Goal: Task Accomplishment & Management: Manage account settings

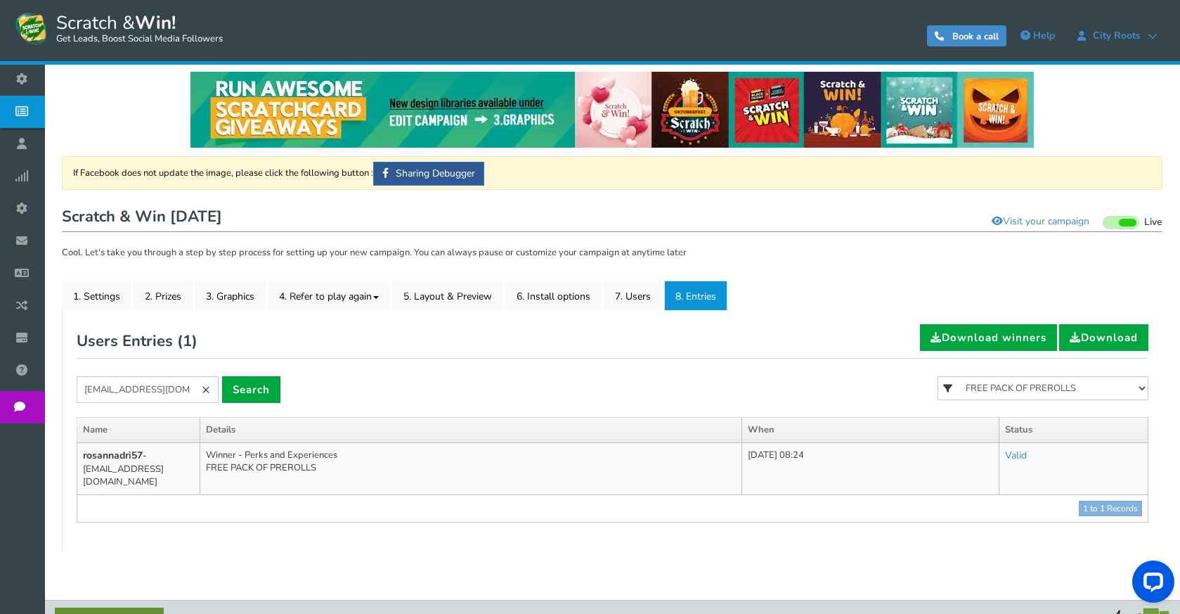
scroll to position [7, 0]
click at [212, 390] on link "×" at bounding box center [205, 389] width 25 height 27
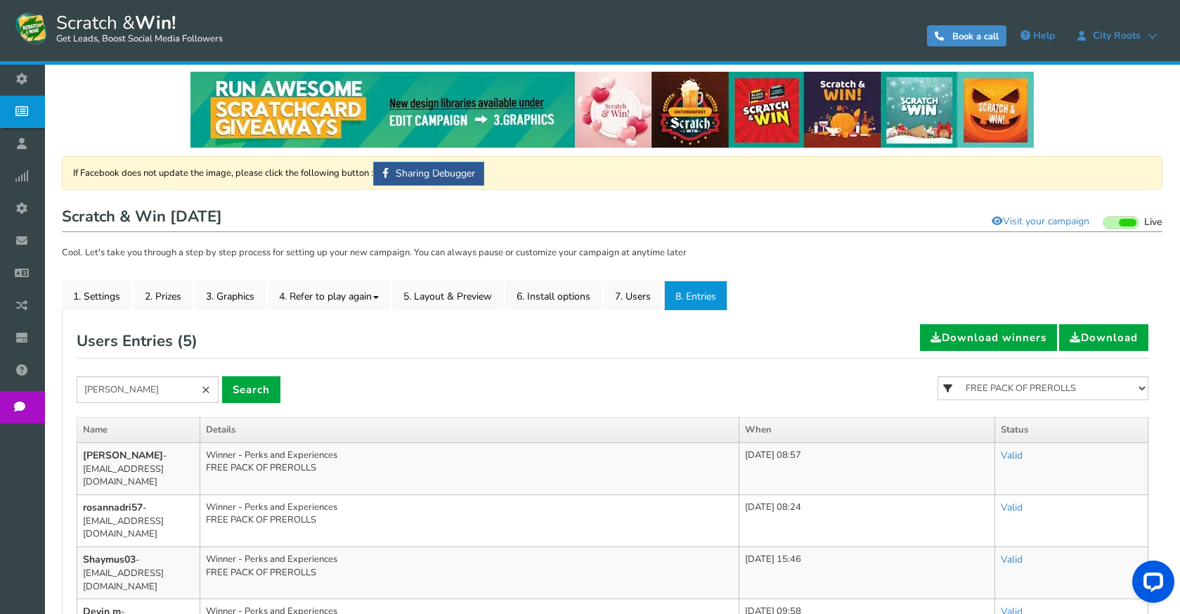
type input "[PERSON_NAME]"
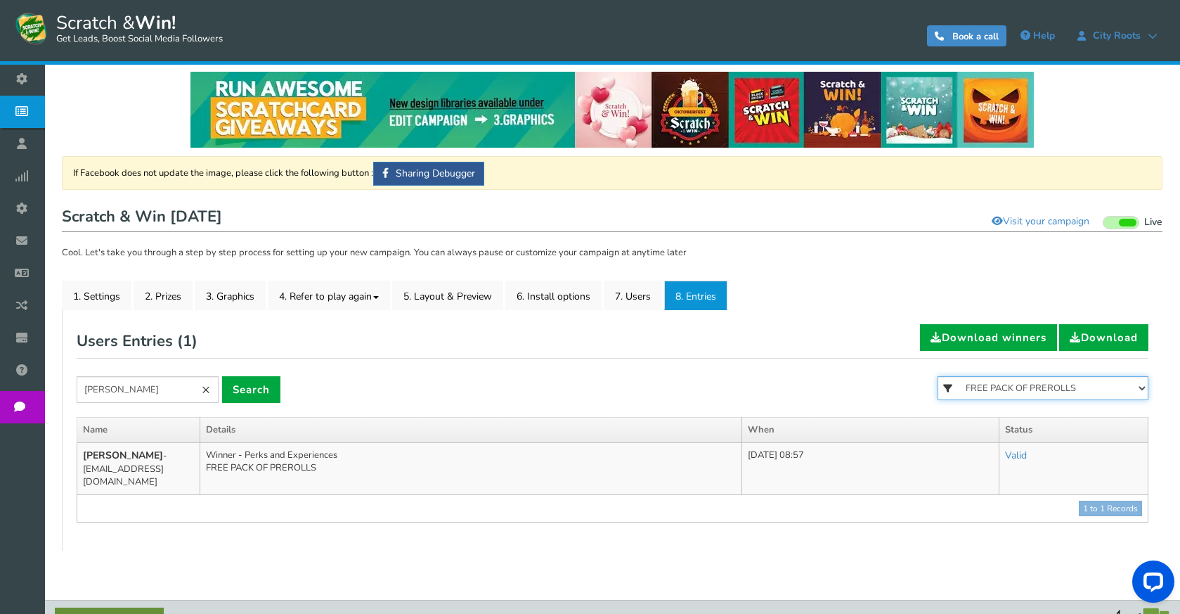
click at [983, 396] on select "All FREE 500 POINTS [DATE] GOODIE BAG FREE 28 GRAMS OF SMALLS FLOWER FREE 7 GRA…" at bounding box center [1043, 388] width 211 height 24
select select
click at [938, 376] on select "All FREE 500 POINTS [DATE] GOODIE BAG FREE 28 GRAMS OF SMALLS FLOWER FREE 7 GRA…" at bounding box center [1043, 388] width 211 height 24
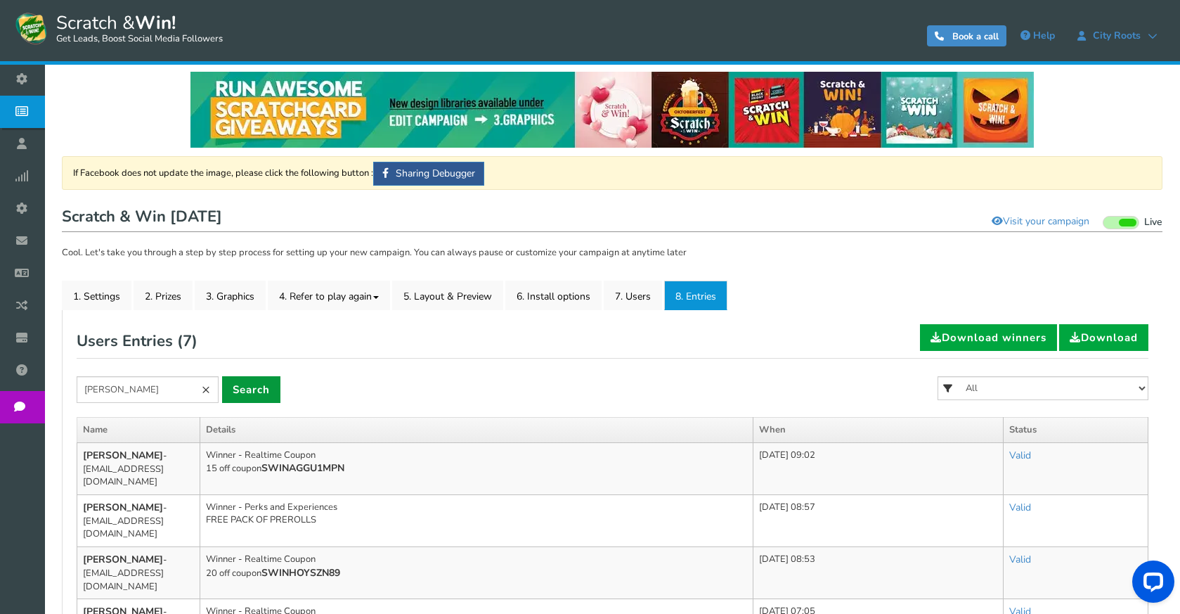
click at [266, 396] on link "Search" at bounding box center [251, 389] width 58 height 27
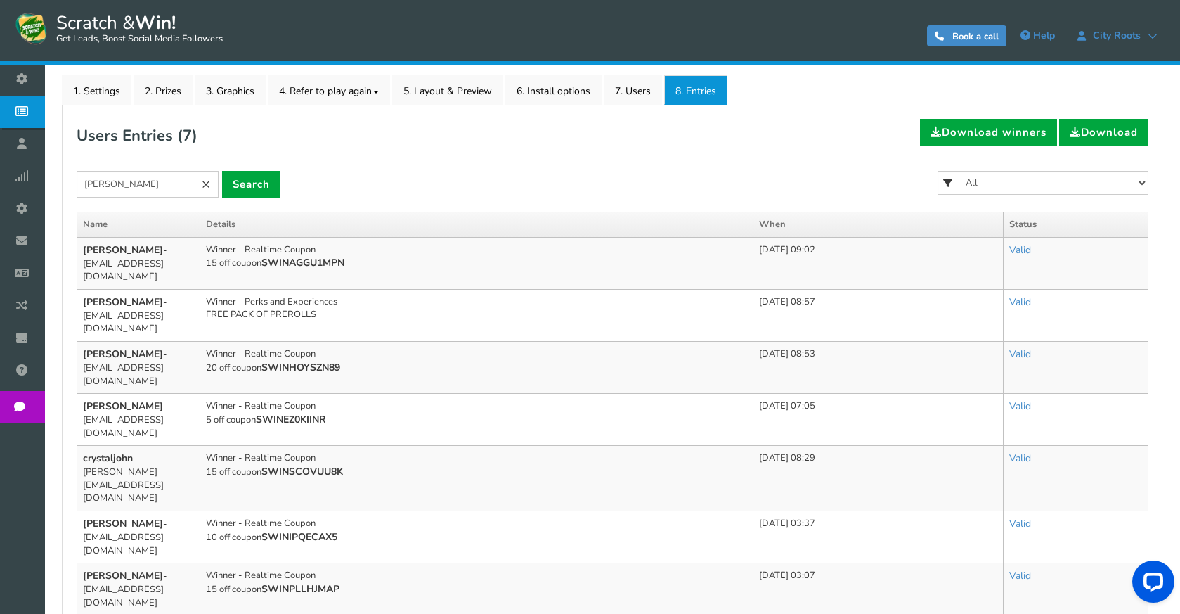
scroll to position [218, 0]
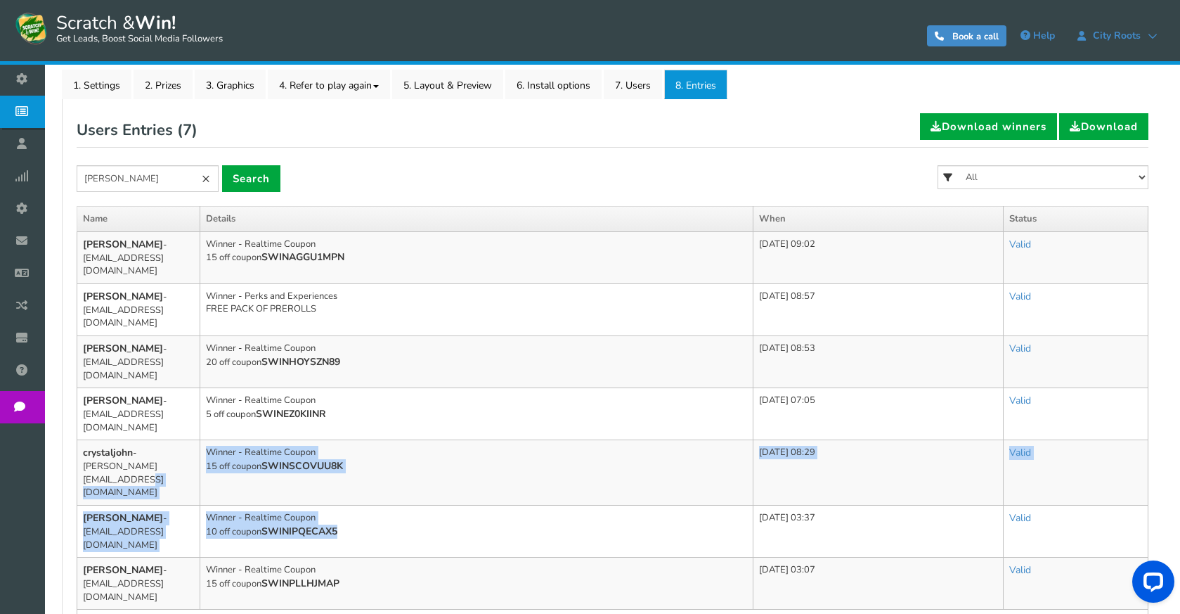
drag, startPoint x: 288, startPoint y: 452, endPoint x: 195, endPoint y: 426, distance: 96.4
click at [195, 426] on tbody "[PERSON_NAME] - [EMAIL_ADDRESS][DOMAIN_NAME] Winner - Realtime Coupon 15 off co…" at bounding box center [612, 433] width 1071 height 405
click at [363, 440] on td "Winner - Realtime Coupon 15 off coupon SWINSCOVUU8K" at bounding box center [476, 472] width 553 height 65
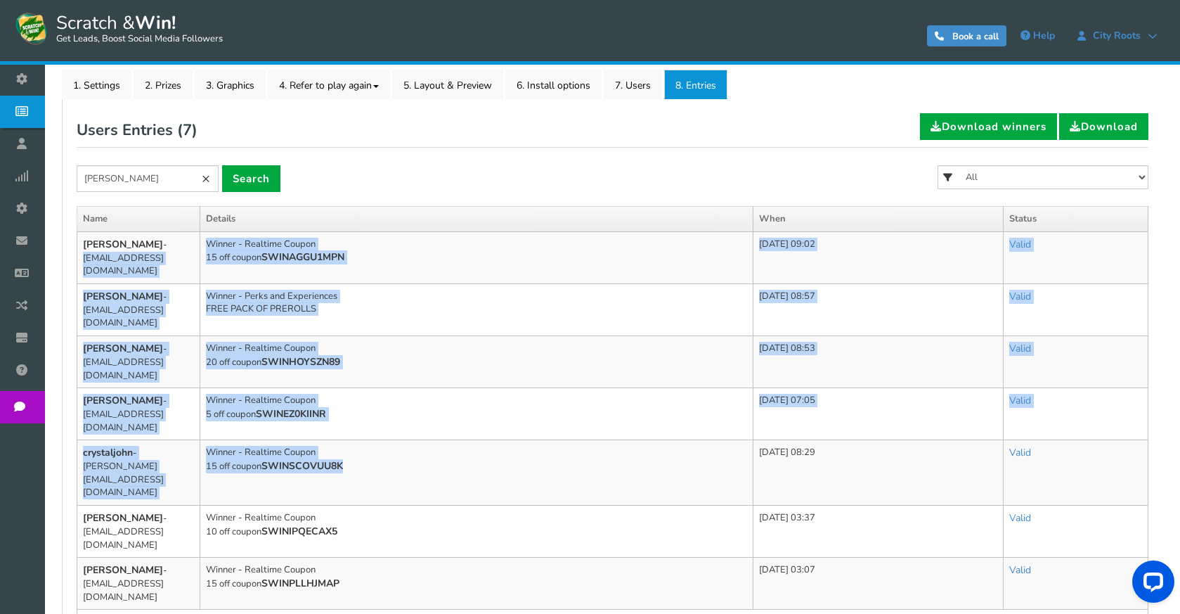
drag, startPoint x: 364, startPoint y: 415, endPoint x: 198, endPoint y: 245, distance: 237.1
click at [198, 245] on tbody "[PERSON_NAME] - [EMAIL_ADDRESS][DOMAIN_NAME] Winner - Realtime Coupon 15 off co…" at bounding box center [612, 433] width 1071 height 405
click at [207, 244] on td "Winner - Realtime Coupon 15 off coupon SWINAGGU1MPN" at bounding box center [476, 257] width 553 height 52
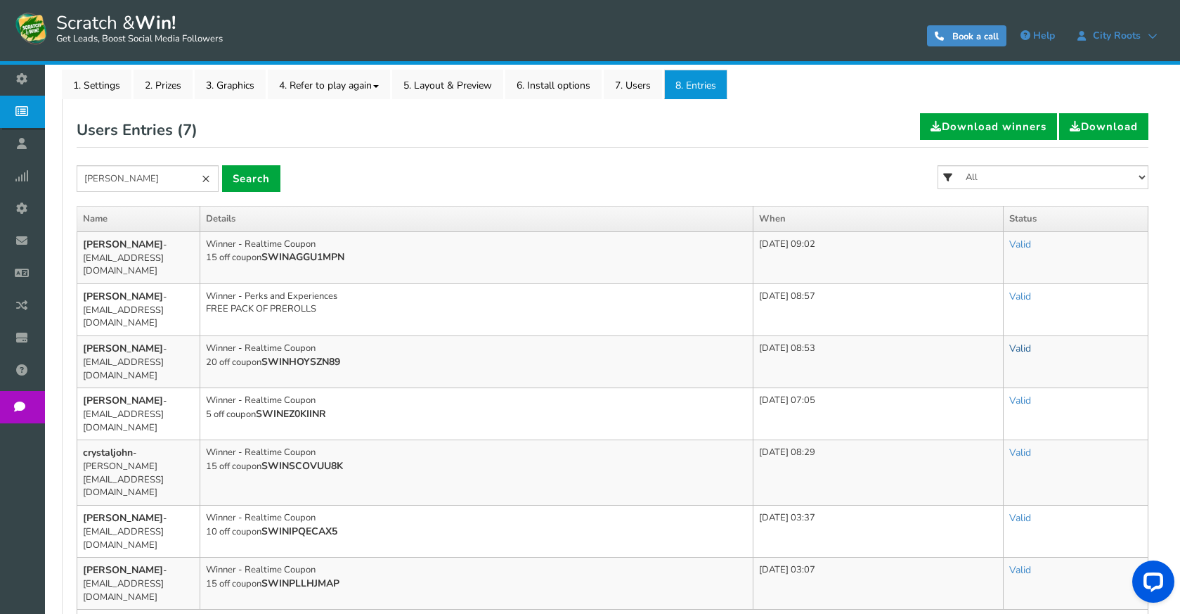
click at [1031, 342] on link "Valid" at bounding box center [1020, 348] width 22 height 13
click at [963, 397] on link "Invalid" at bounding box center [976, 410] width 131 height 27
click at [1020, 290] on link "Valid" at bounding box center [1016, 296] width 22 height 13
click at [1025, 290] on link "Valid" at bounding box center [1016, 296] width 22 height 13
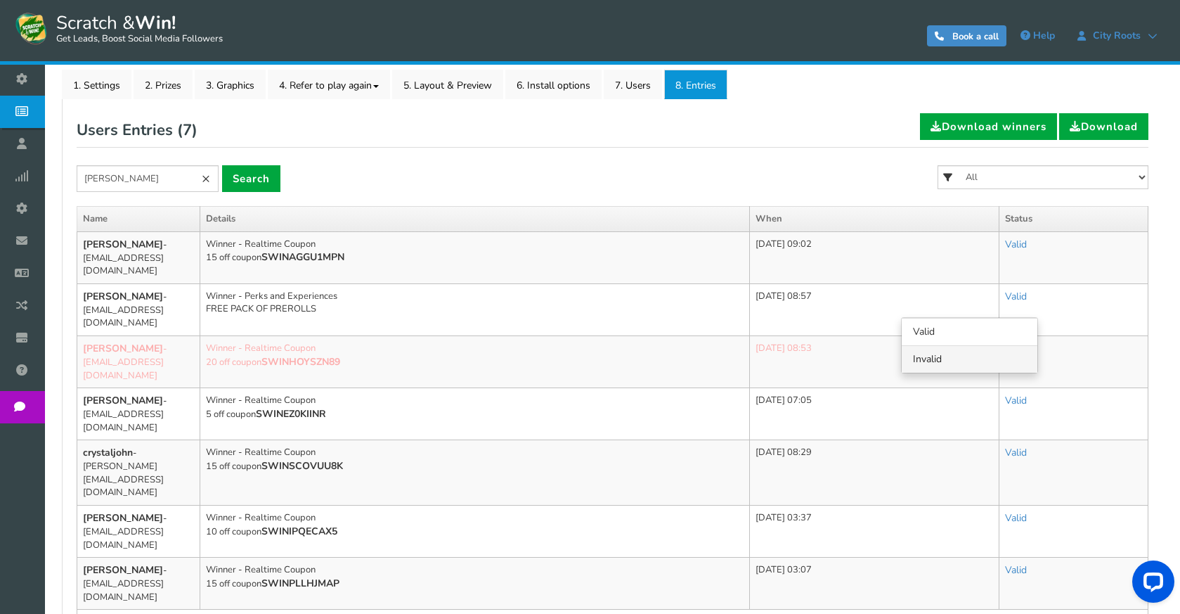
click at [955, 347] on link "Invalid" at bounding box center [970, 358] width 136 height 27
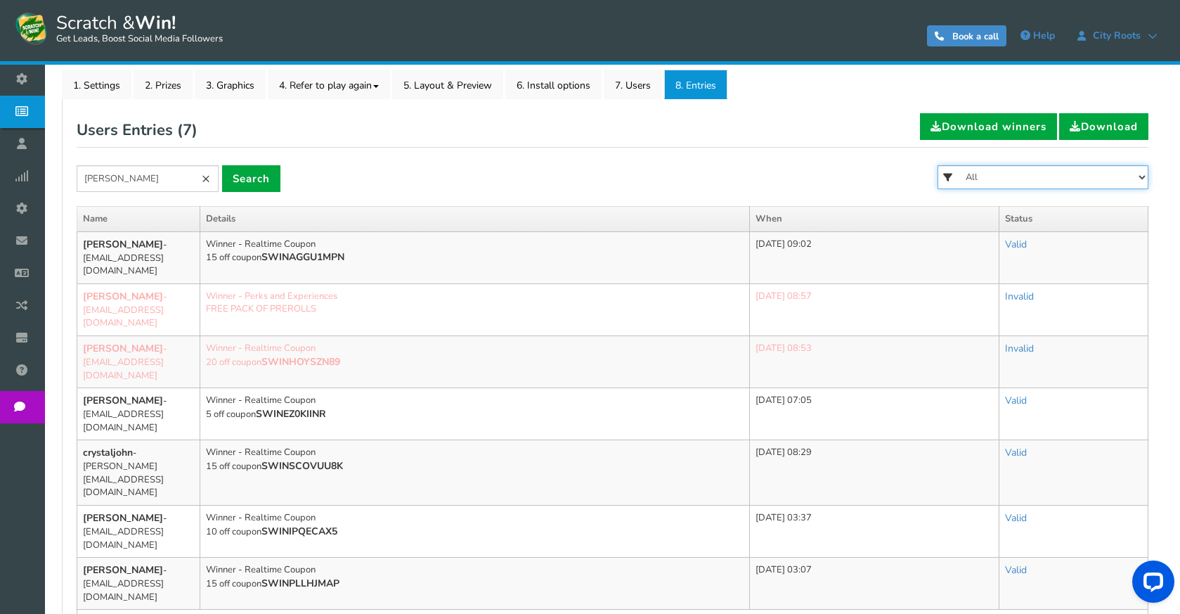
click at [1027, 188] on select "All FREE 500 POINTS [DATE] GOODIE BAG FREE 28 GRAMS OF SMALLS FLOWER FREE 7 GRA…" at bounding box center [1043, 177] width 211 height 24
click at [214, 176] on link "×" at bounding box center [205, 178] width 25 height 27
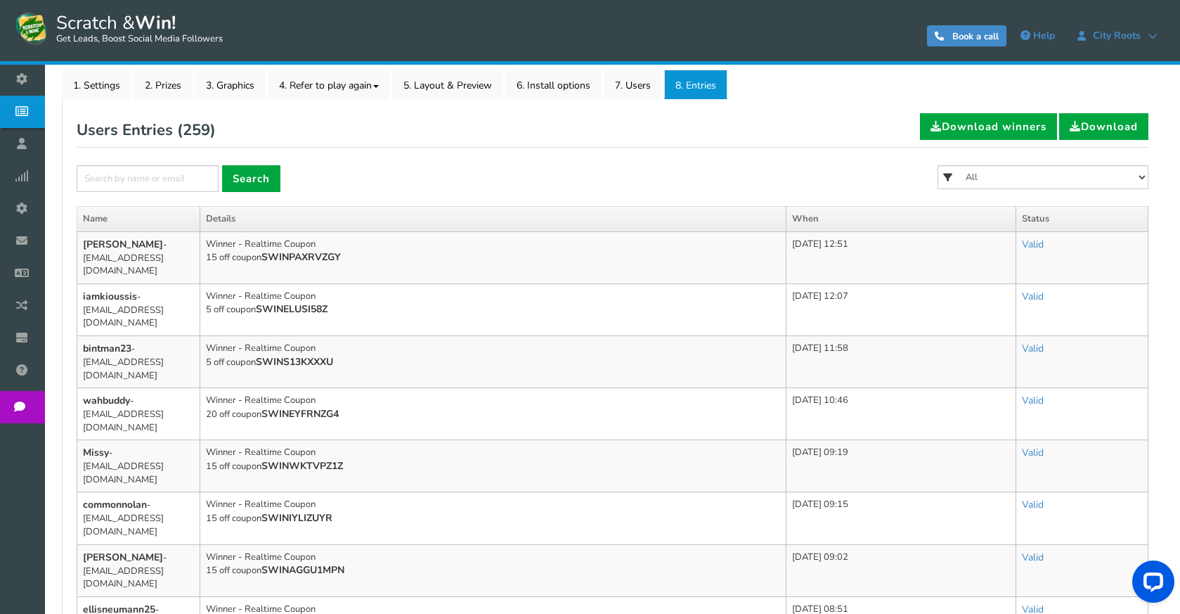
click at [1024, 195] on div "All FREE 500 POINTS [DATE] GOODIE BAG FREE 28 GRAMS OF SMALLS FLOWER FREE 7 GRA…" at bounding box center [1043, 185] width 211 height 41
click at [1040, 177] on select "All FREE 500 POINTS [DATE] GOODIE BAG FREE 28 GRAMS OF SMALLS FLOWER FREE 7 GRA…" at bounding box center [1043, 177] width 211 height 24
select select "86481"
click at [938, 165] on select "All FREE 500 POINTS [DATE] GOODIE BAG FREE 28 GRAMS OF SMALLS FLOWER FREE 7 GRA…" at bounding box center [1043, 177] width 211 height 24
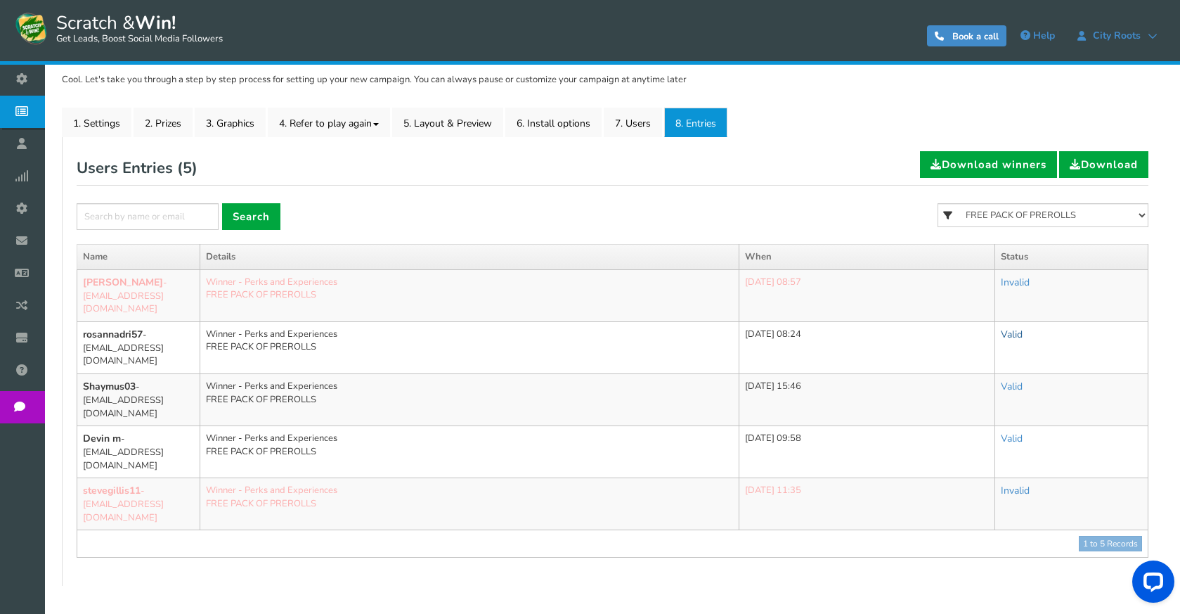
click at [1023, 328] on link "Valid" at bounding box center [1012, 334] width 22 height 13
click at [953, 383] on link "Invalid" at bounding box center [962, 396] width 140 height 27
click at [1020, 380] on link "Valid" at bounding box center [1012, 386] width 22 height 13
click at [1023, 380] on link "Valid" at bounding box center [1012, 386] width 22 height 13
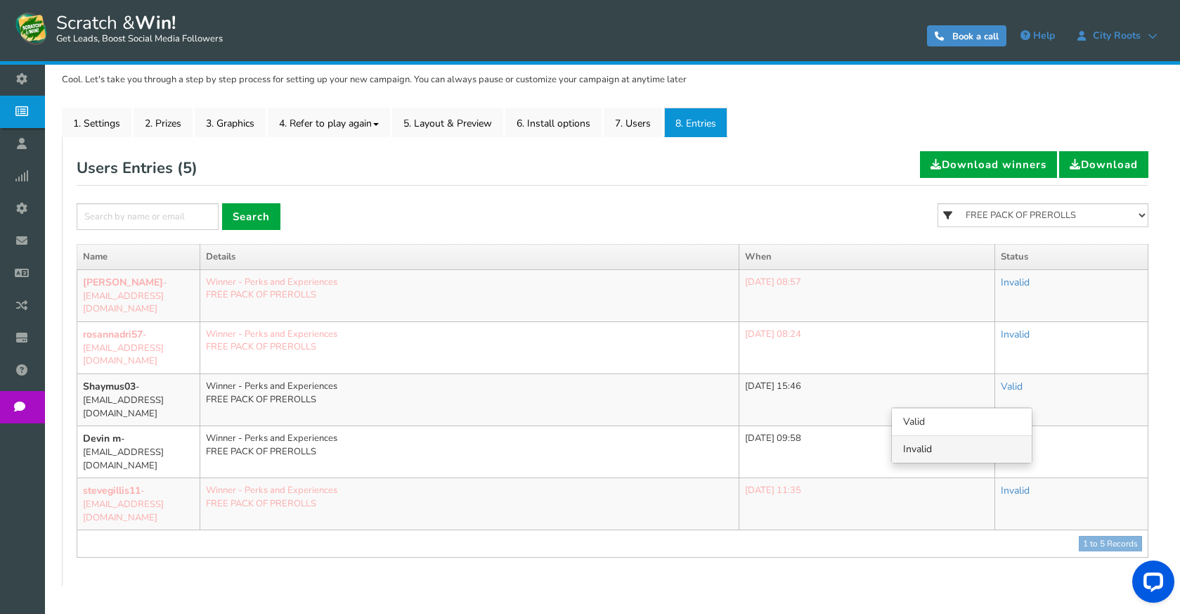
click at [989, 435] on link "Invalid" at bounding box center [962, 448] width 140 height 27
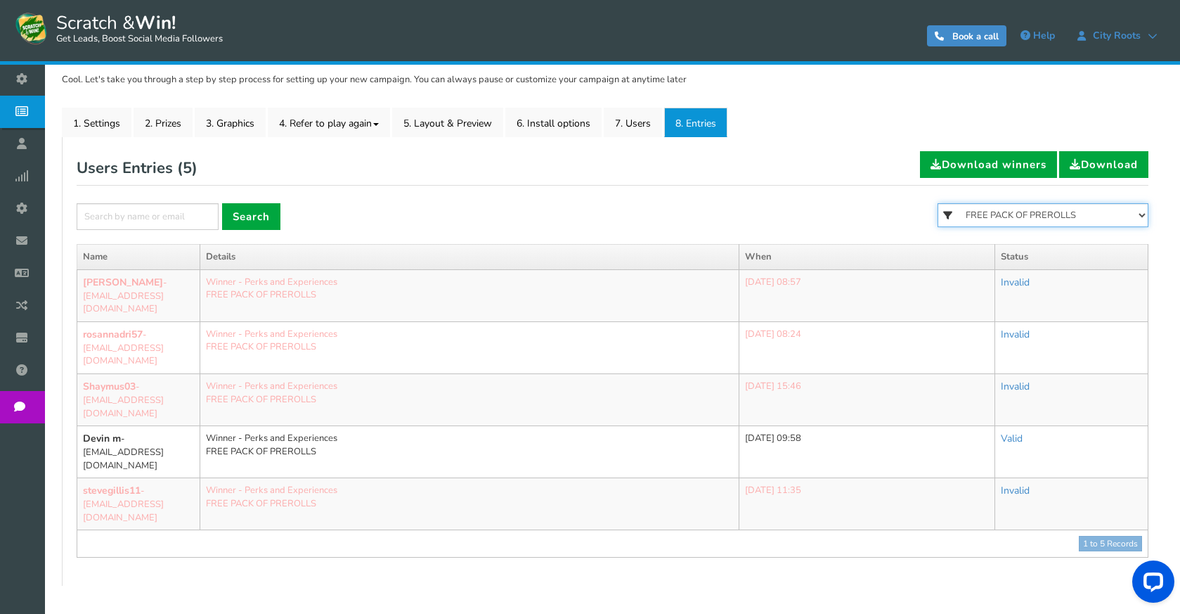
click at [1099, 215] on select "All FREE 500 POINTS [DATE] GOODIE BAG FREE 28 GRAMS OF SMALLS FLOWER FREE 7 GRA…" at bounding box center [1043, 215] width 211 height 24
select select "86484"
click at [938, 203] on select "All FREE 500 POINTS [DATE] GOODIE BAG FREE 28 GRAMS OF SMALLS FLOWER FREE 7 GRA…" at bounding box center [1043, 215] width 211 height 24
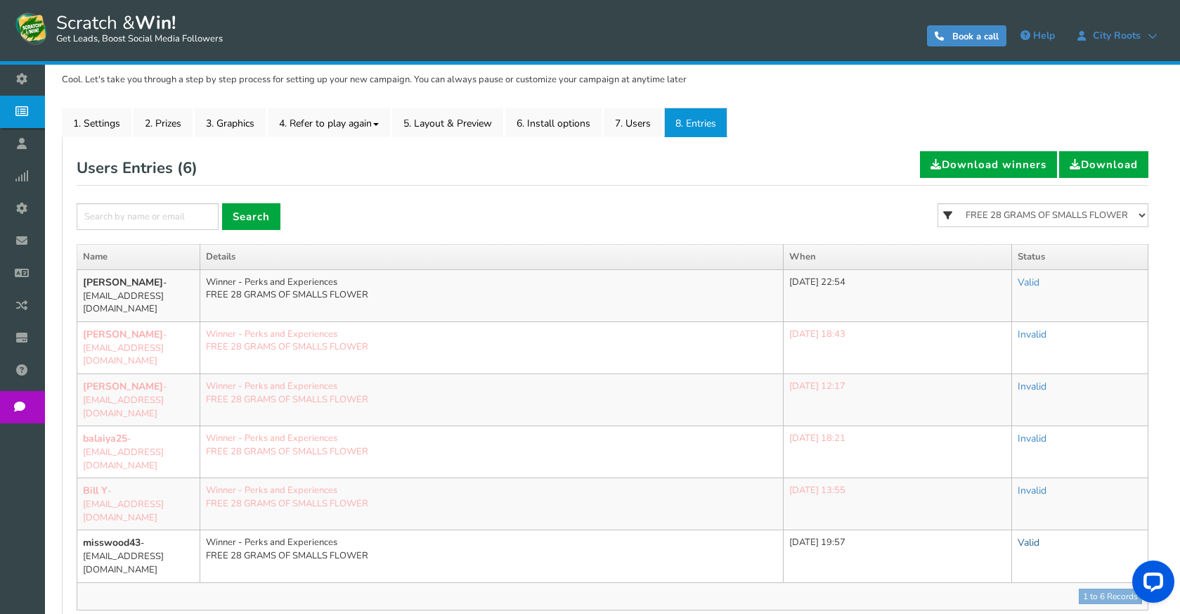
click at [1033, 536] on link "Valid" at bounding box center [1029, 542] width 22 height 13
click at [1035, 536] on link "Valid" at bounding box center [1029, 542] width 22 height 13
click at [988, 591] on link "Invalid" at bounding box center [985, 604] width 123 height 27
click at [600, 179] on div "Users Entries ( 6 ) Download winners Download" at bounding box center [613, 168] width 1072 height 34
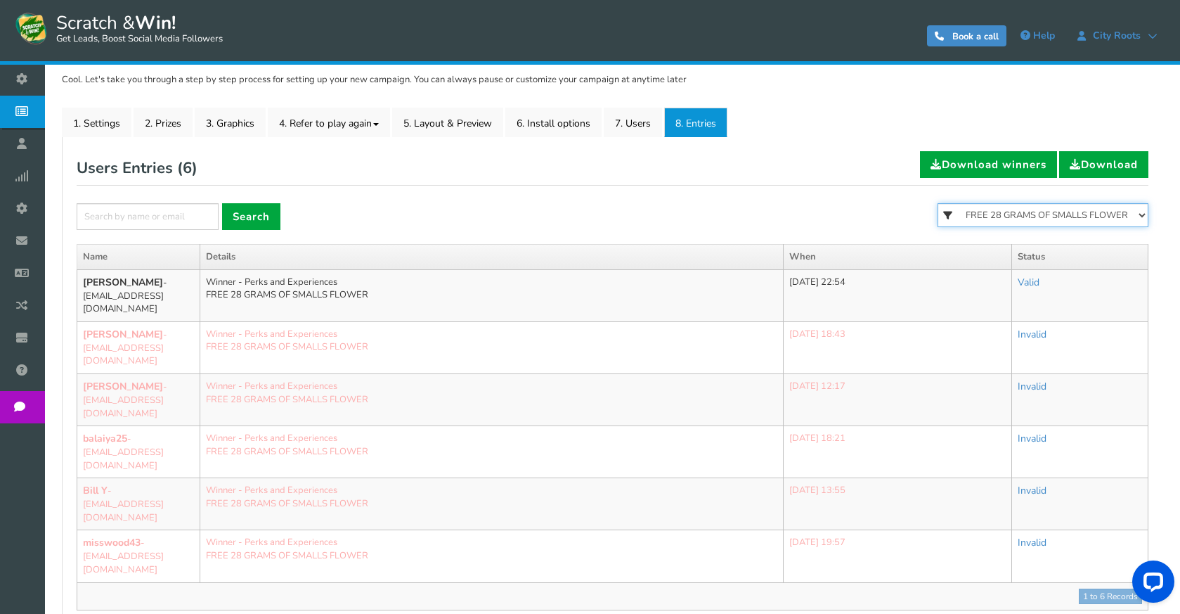
click at [970, 214] on select "All FREE 500 POINTS [DATE] GOODIE BAG FREE 28 GRAMS OF SMALLS FLOWER FREE 7 GRA…" at bounding box center [1043, 215] width 211 height 24
select select
click at [938, 203] on select "All FREE 500 POINTS [DATE] GOODIE BAG FREE 28 GRAMS OF SMALLS FLOWER FREE 7 GRA…" at bounding box center [1043, 215] width 211 height 24
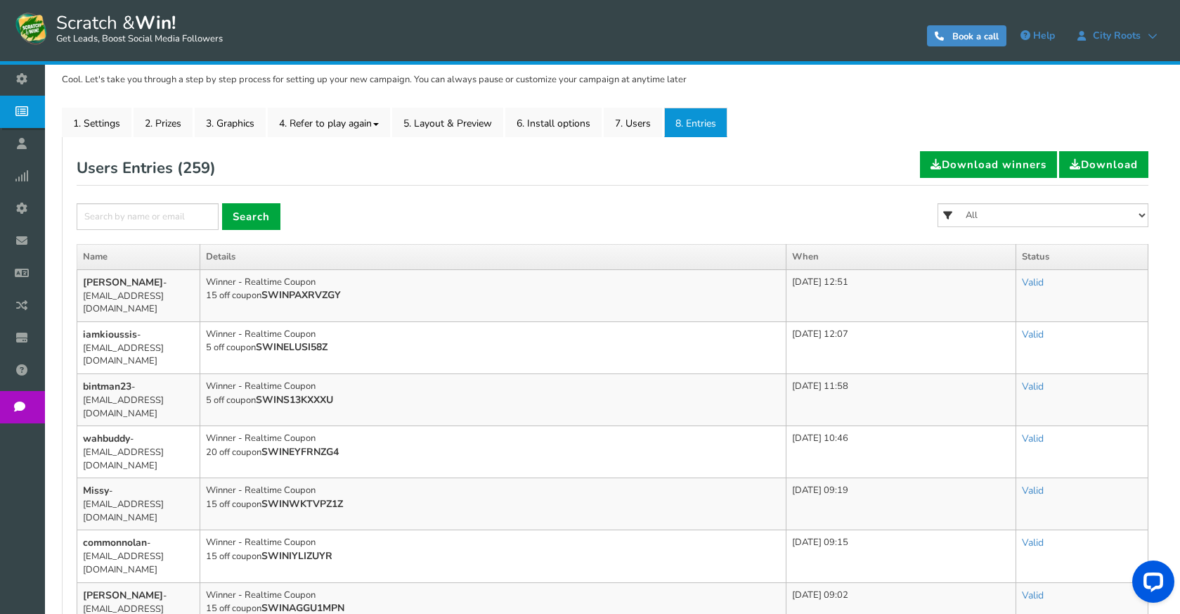
click at [136, 233] on form "× Search All FREE 500 POINTS [DATE] GOODIE BAG FREE 28 GRAMS OF SMALLS FLOWER F…" at bounding box center [613, 223] width 1072 height 41
click at [152, 222] on input "text" at bounding box center [148, 216] width 142 height 27
type input "jordan"
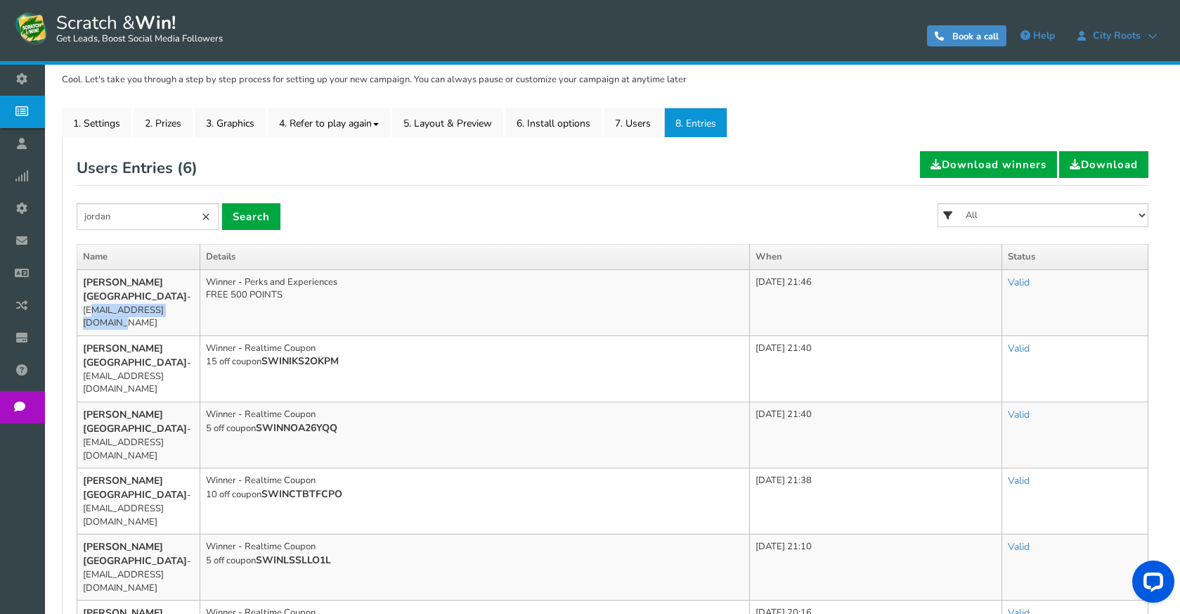
drag, startPoint x: 183, startPoint y: 293, endPoint x: 82, endPoint y: 295, distance: 101.9
click at [82, 295] on td "Jordan [GEOGRAPHIC_DATA] - [EMAIL_ADDRESS][DOMAIN_NAME]" at bounding box center [138, 302] width 123 height 66
copy td "[EMAIL_ADDRESS][DOMAIN_NAME]"
click at [187, 216] on input "jordan" at bounding box center [148, 216] width 142 height 27
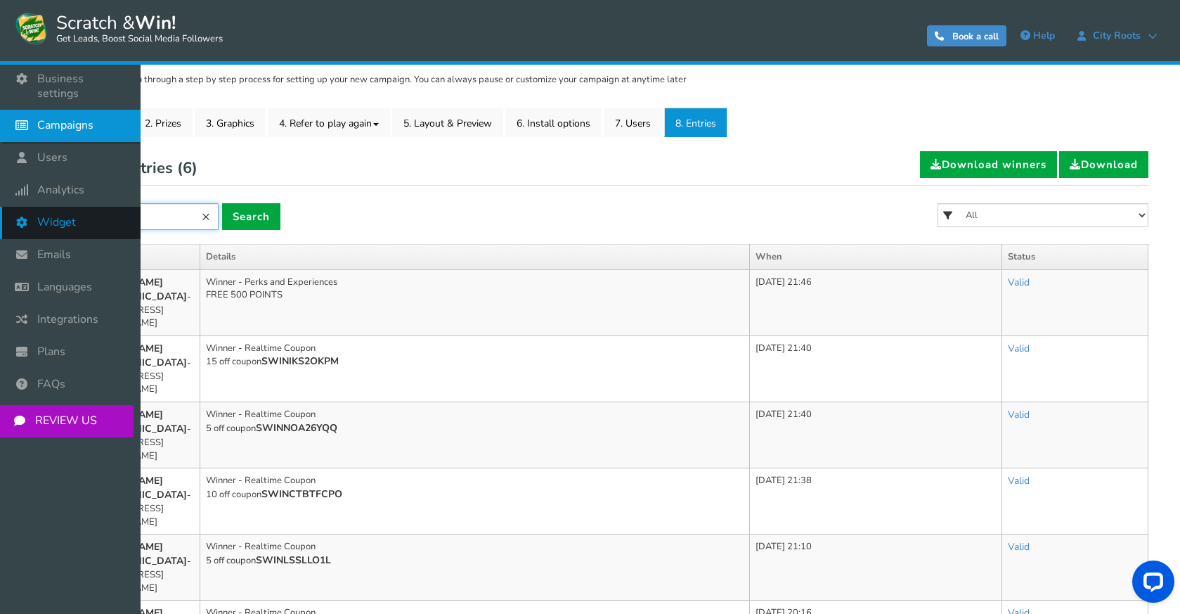
drag, startPoint x: 187, startPoint y: 216, endPoint x: 11, endPoint y: 221, distance: 175.8
click at [11, 221] on div "Business settings Campaigns Users Analytics Themes Unsubscribers Widget Emails …" at bounding box center [590, 350] width 1180 height 930
type input "[PERSON_NAME]"
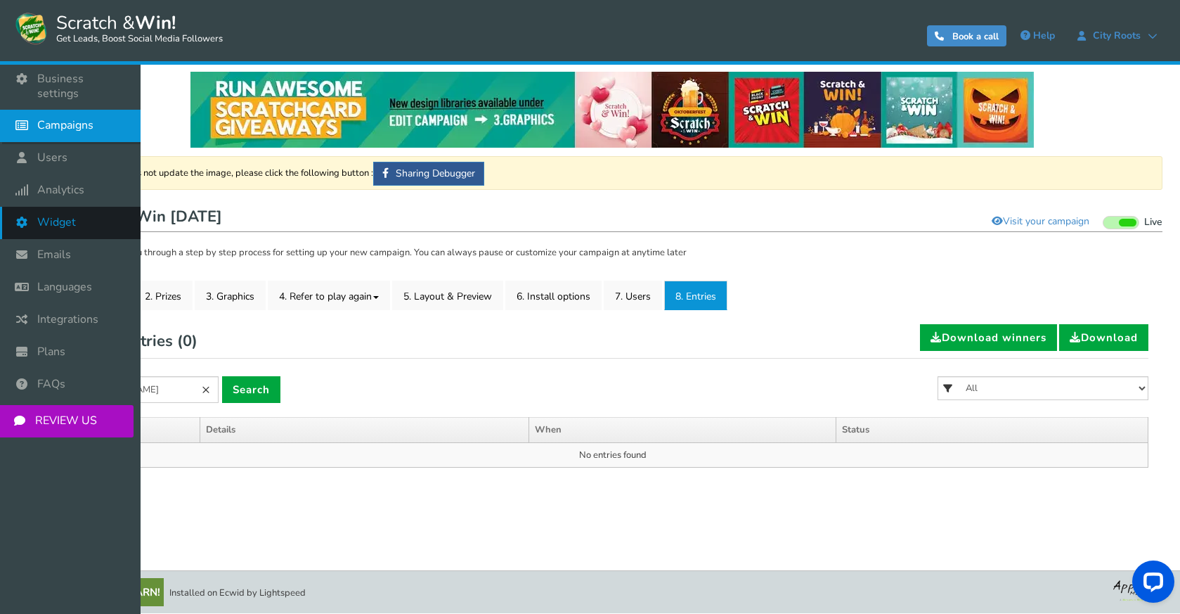
scroll to position [7, 0]
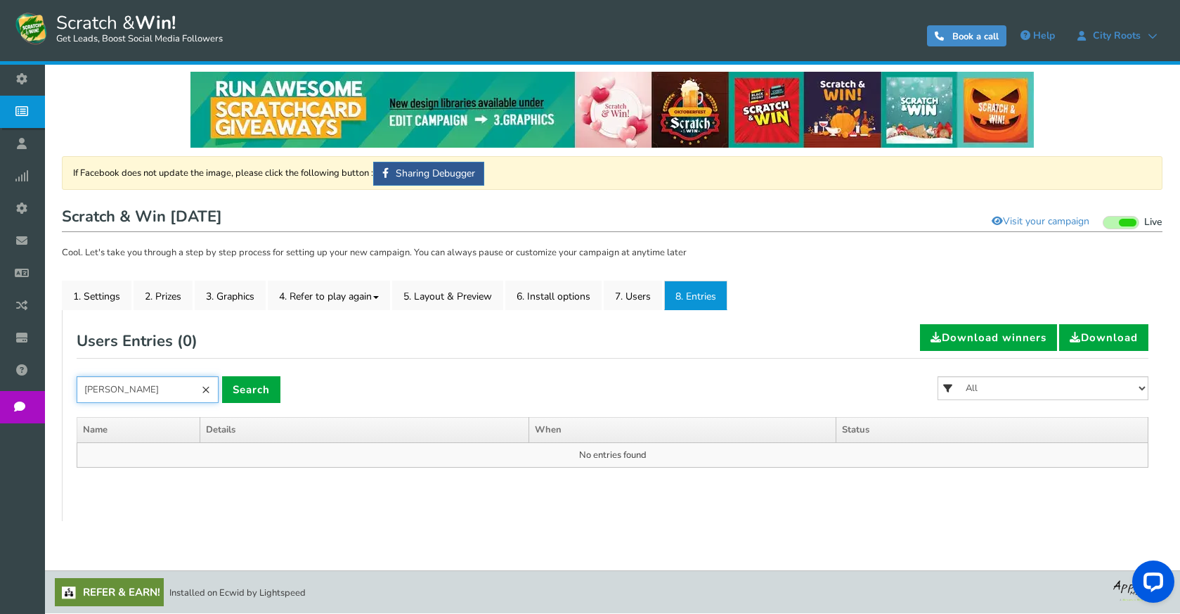
click at [124, 394] on input "[PERSON_NAME]" at bounding box center [148, 389] width 142 height 27
